Goal: Transaction & Acquisition: Purchase product/service

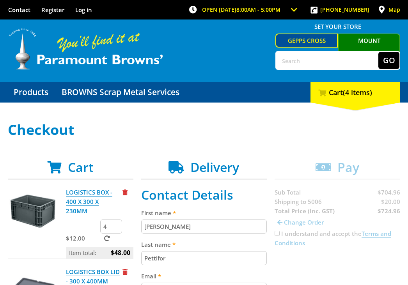
select select "SA"
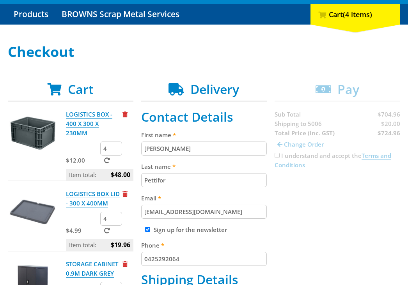
scroll to position [78, 0]
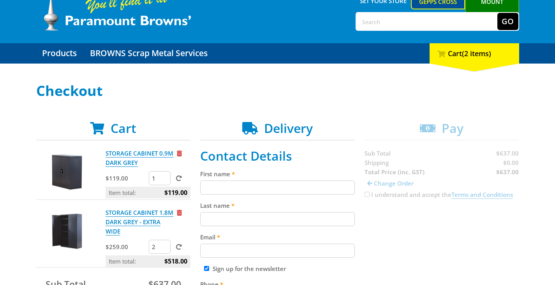
scroll to position [39, 0]
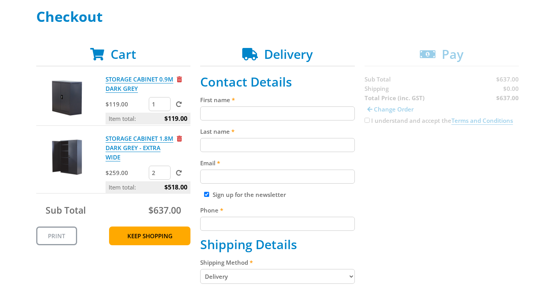
scroll to position [117, 0]
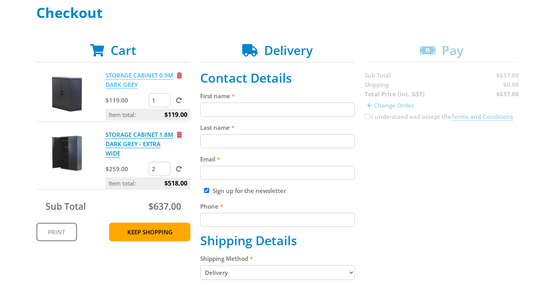
click at [120, 76] on link "STORAGE CABINET 0.9M DARK GREY" at bounding box center [140, 80] width 68 height 18
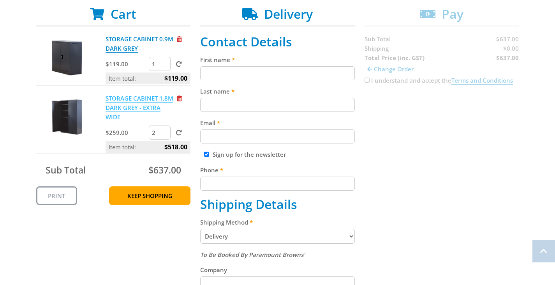
scroll to position [156, 0]
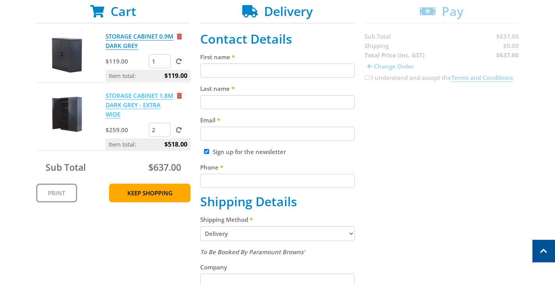
click at [133, 99] on link "STORAGE CABINET 1.8M DARK GREY - EXTRA WIDE" at bounding box center [140, 105] width 68 height 27
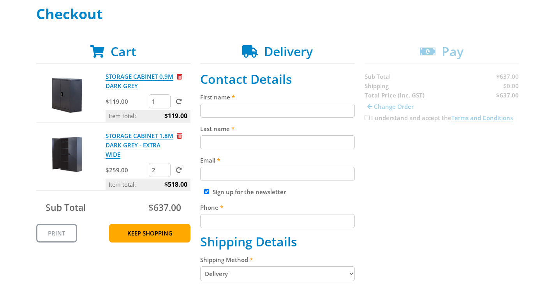
scroll to position [117, 0]
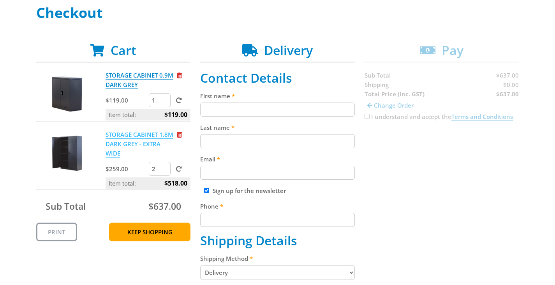
click at [137, 143] on link "STORAGE CABINET 1.8M DARK GREY - EXTRA WIDE" at bounding box center [140, 144] width 68 height 27
